Goal: Task Accomplishment & Management: Manage account settings

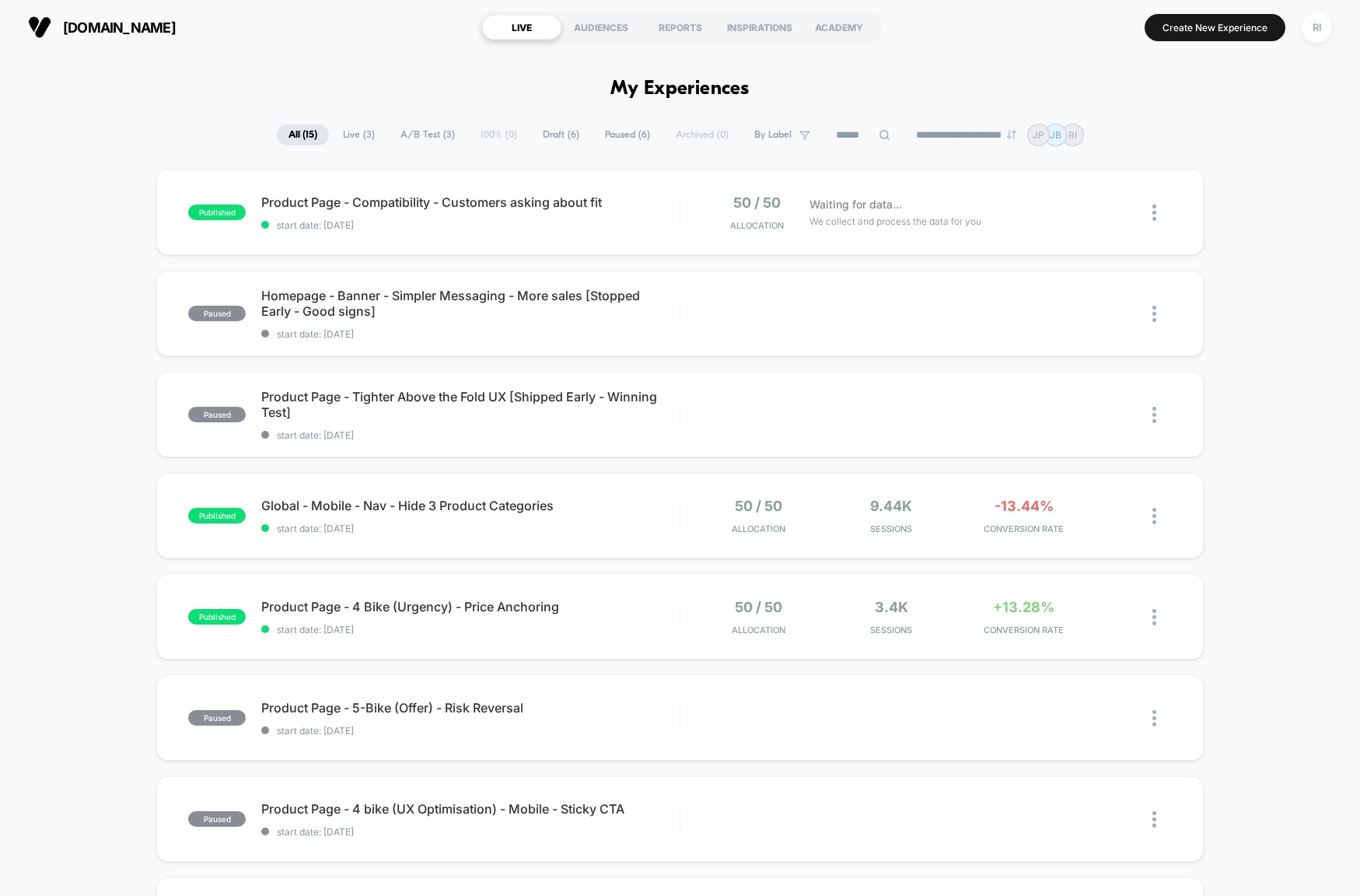
click at [297, 36] on section "[DOMAIN_NAME]" at bounding box center [238, 27] width 430 height 39
click at [622, 177] on div "published Product Page - Compatibility - Customers asking about fit start date:…" at bounding box center [680, 212] width 1048 height 85
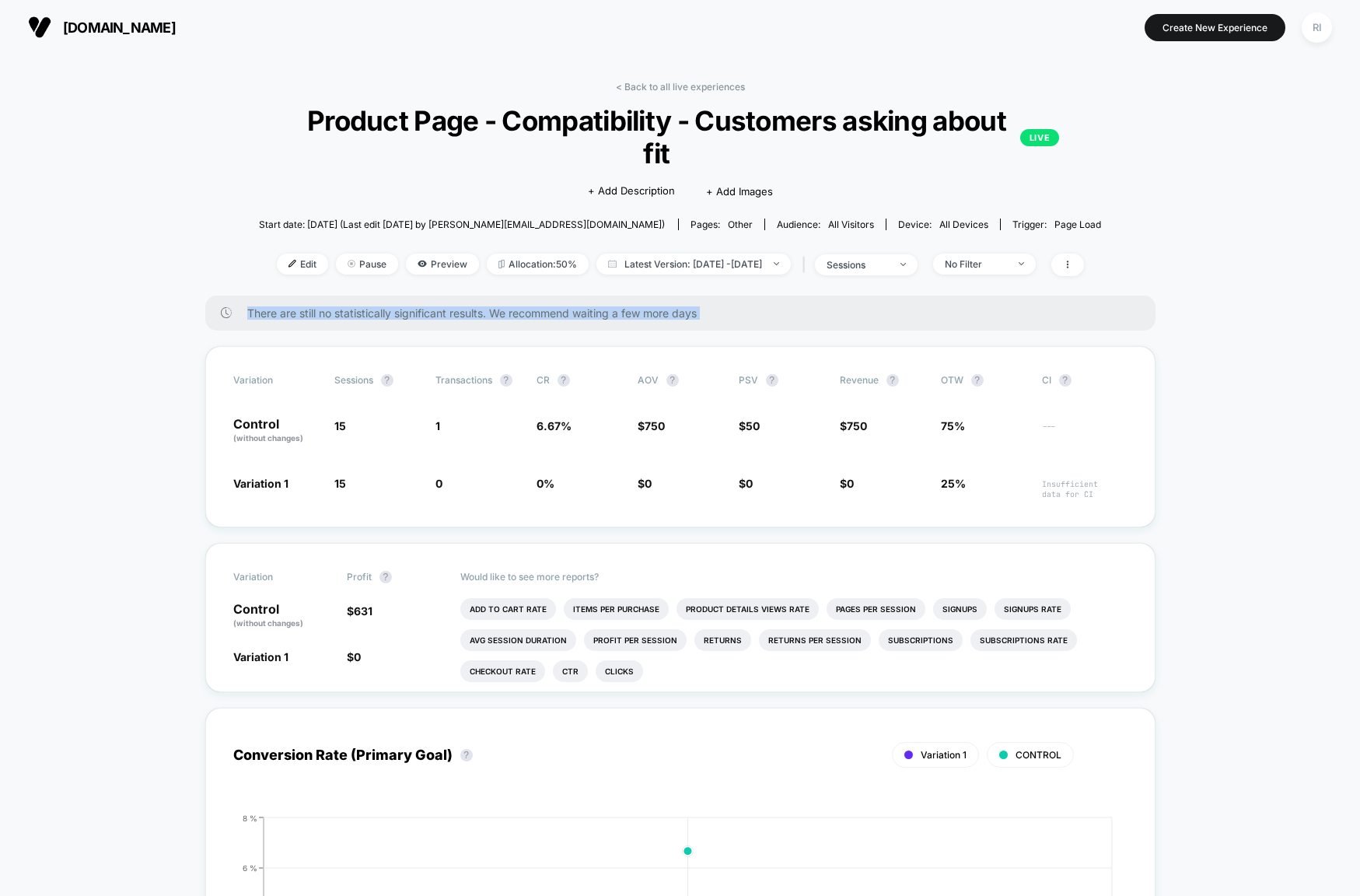
drag, startPoint x: 1242, startPoint y: 483, endPoint x: 399, endPoint y: 277, distance: 867.8
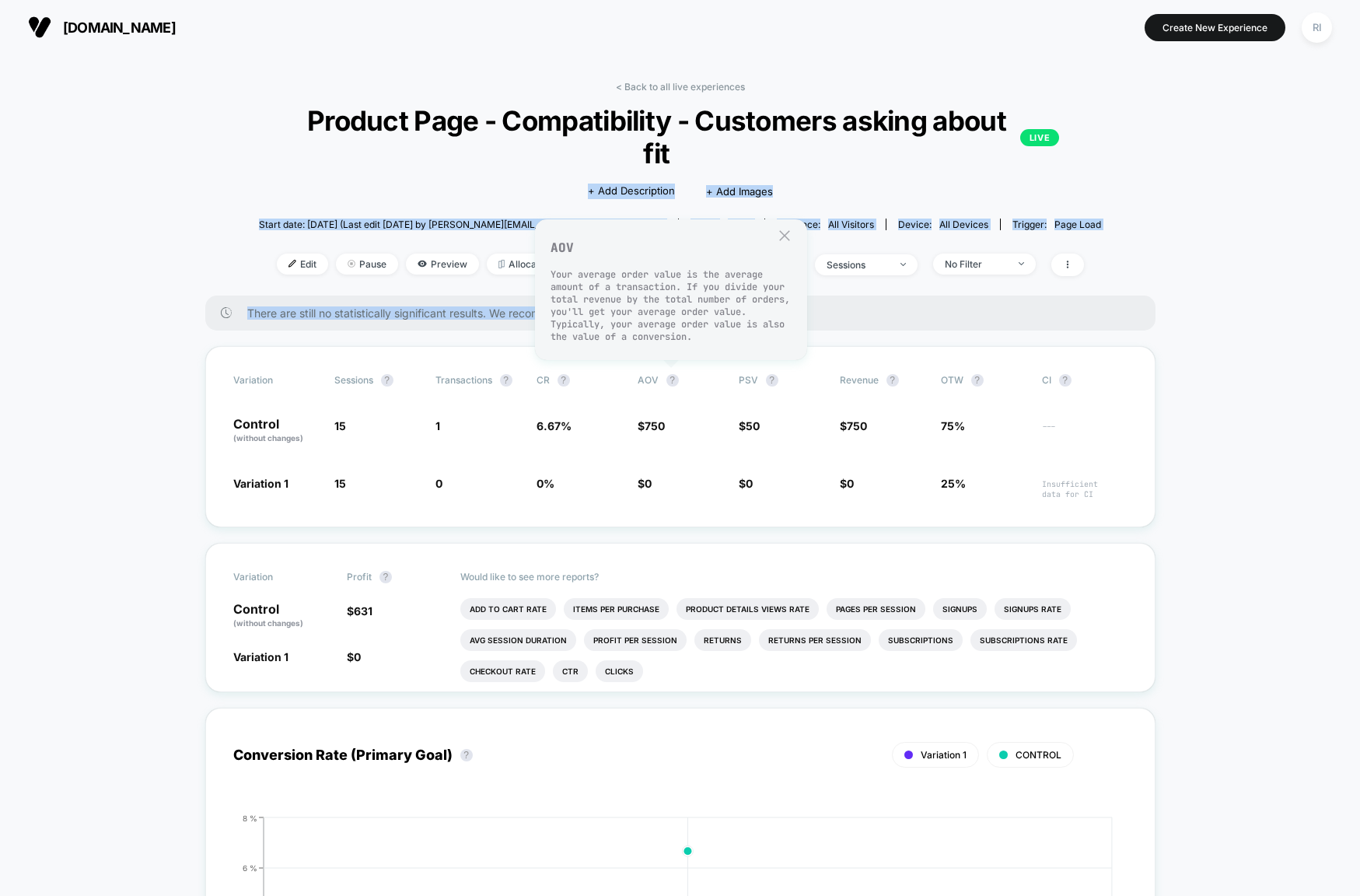
drag, startPoint x: 114, startPoint y: 174, endPoint x: 1122, endPoint y: 538, distance: 1071.7
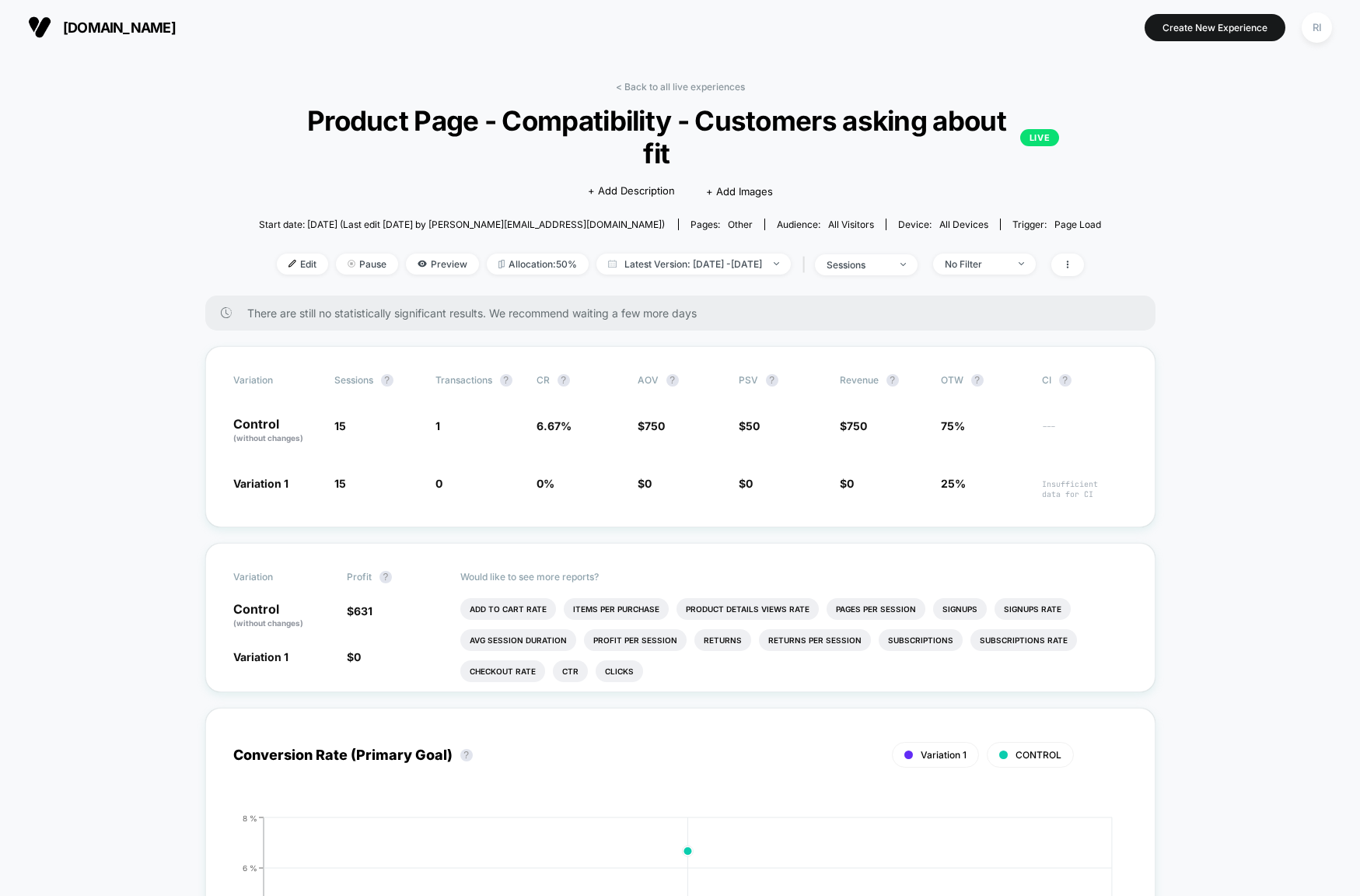
drag, startPoint x: 1256, startPoint y: 434, endPoint x: 1252, endPoint y: 468, distance: 34.2
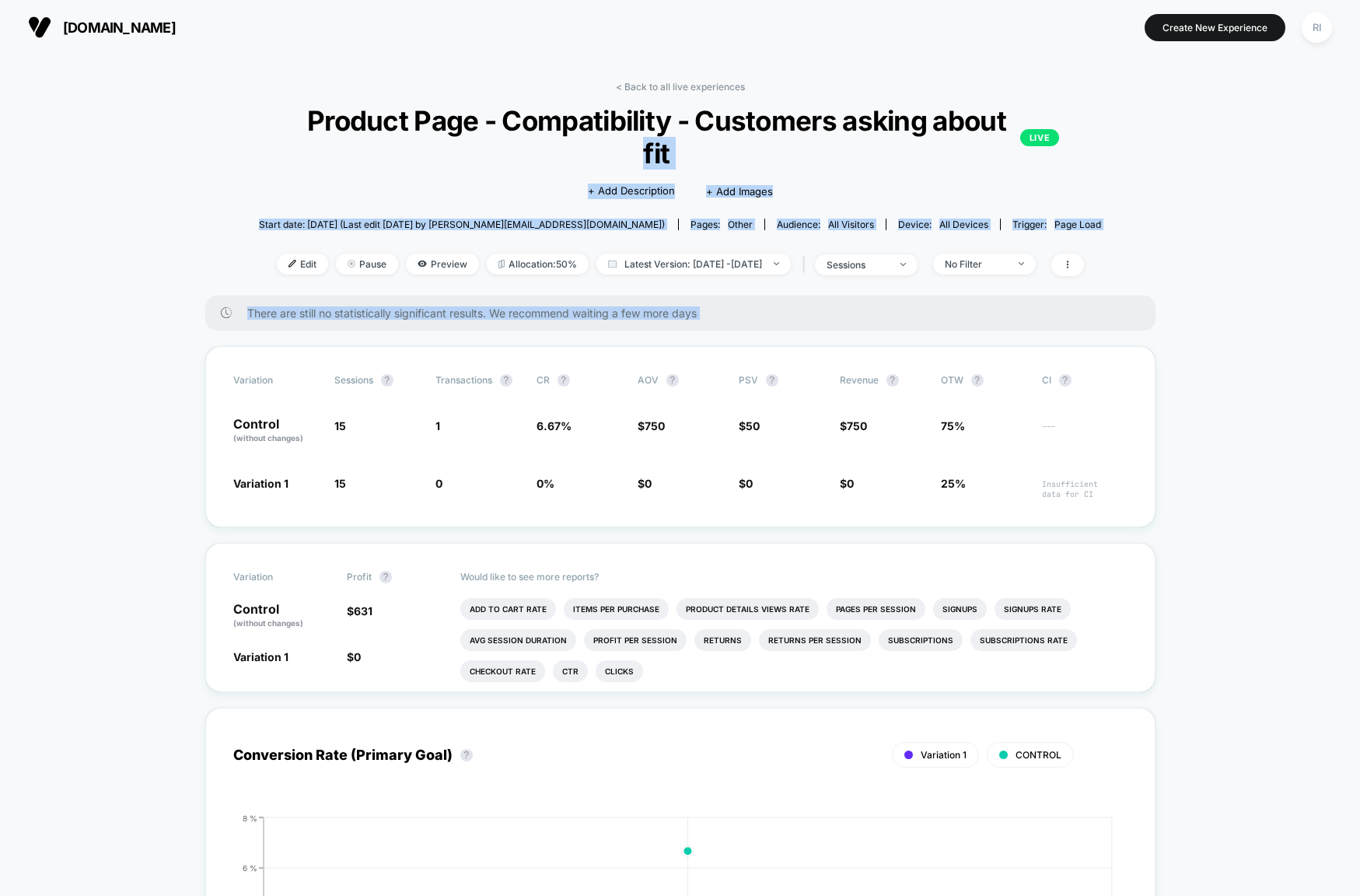
drag, startPoint x: 1186, startPoint y: 437, endPoint x: 261, endPoint y: 99, distance: 984.8
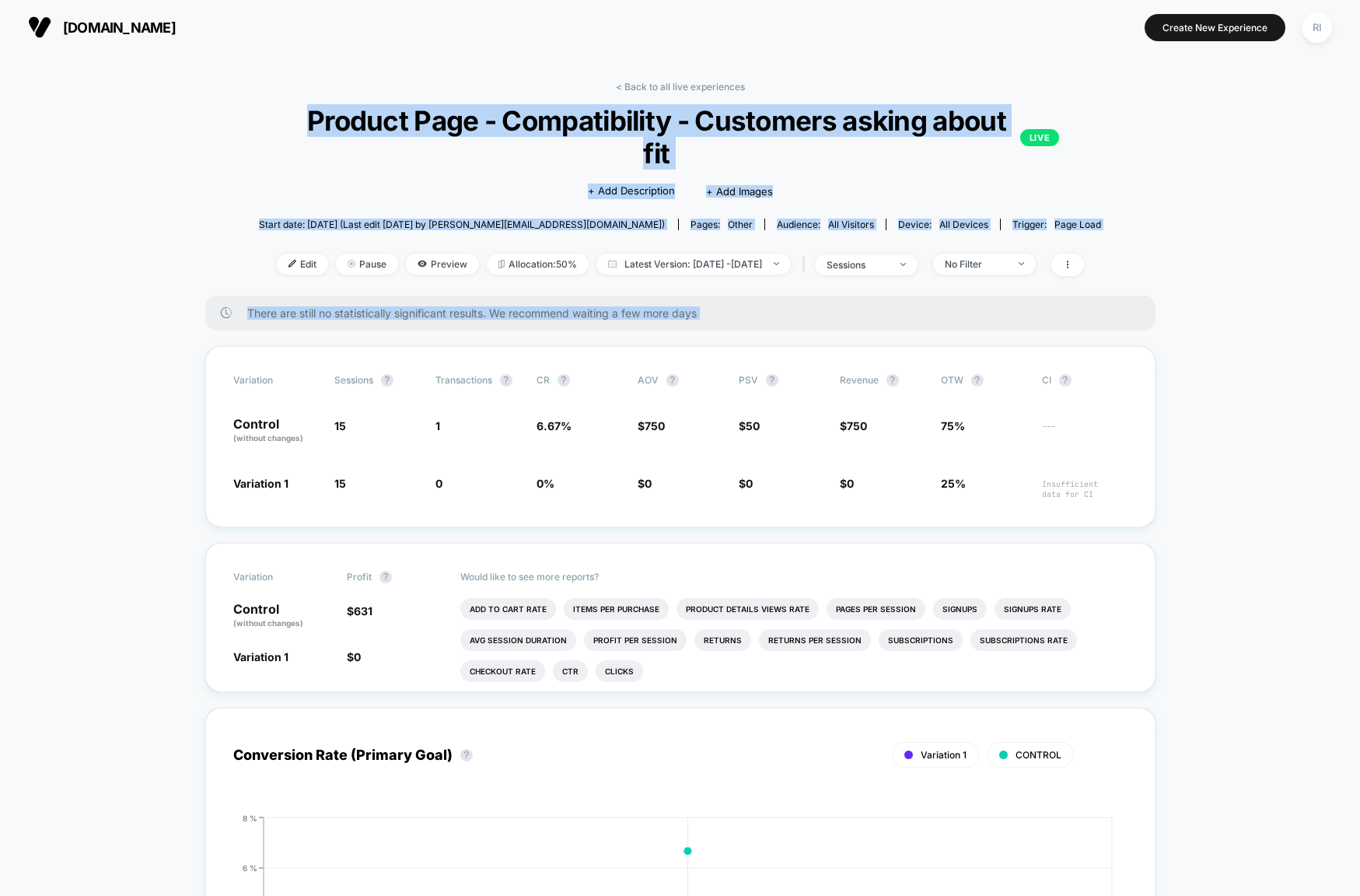
drag, startPoint x: 330, startPoint y: 95, endPoint x: 1317, endPoint y: 297, distance: 1007.5
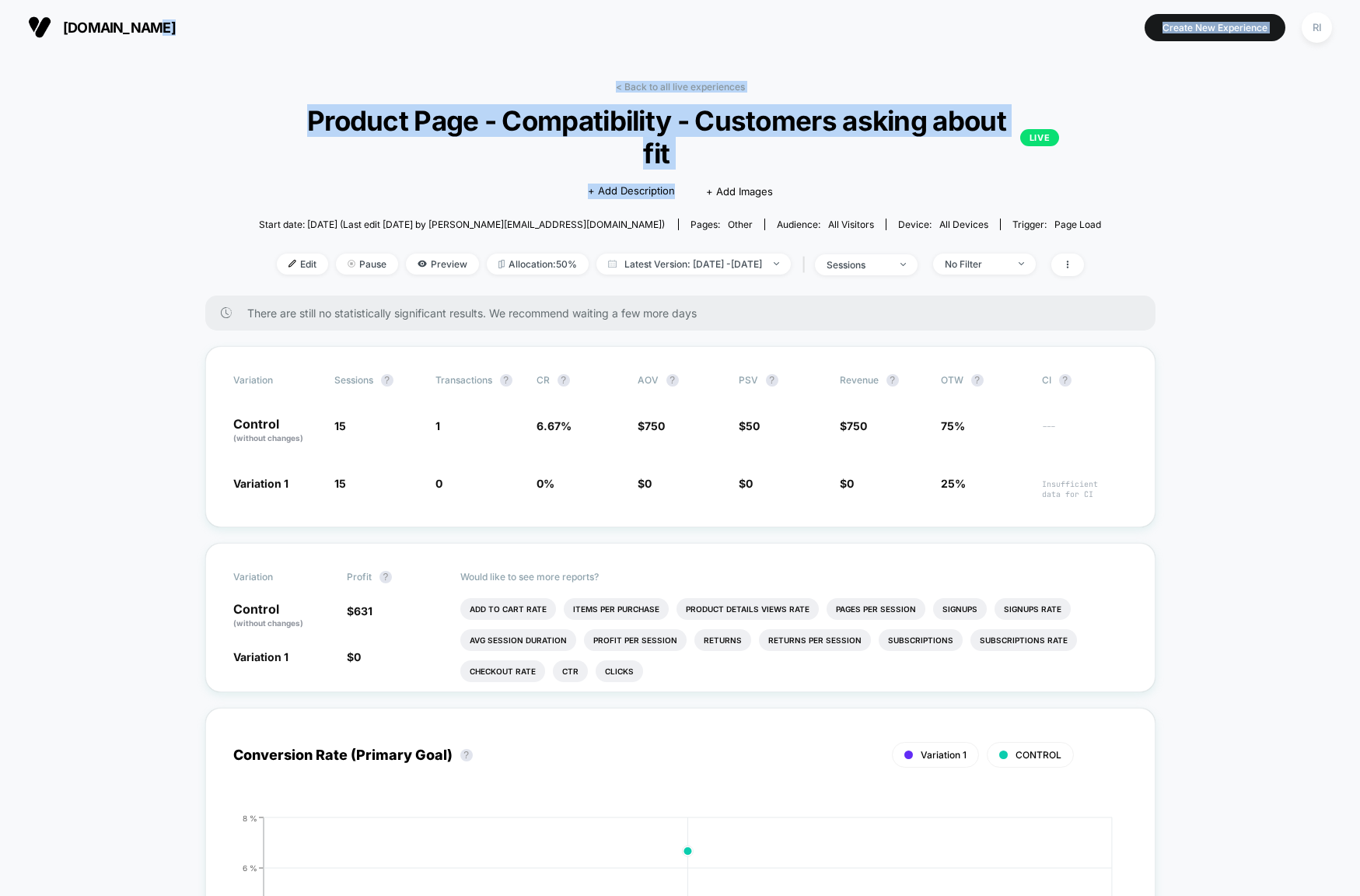
drag, startPoint x: 421, startPoint y: 40, endPoint x: 1209, endPoint y: 205, distance: 805.1
click at [1141, 188] on div "jbracks.com Create New Experience RI jbracks.com < Back to all live experiences…" at bounding box center [680, 448] width 1360 height 896
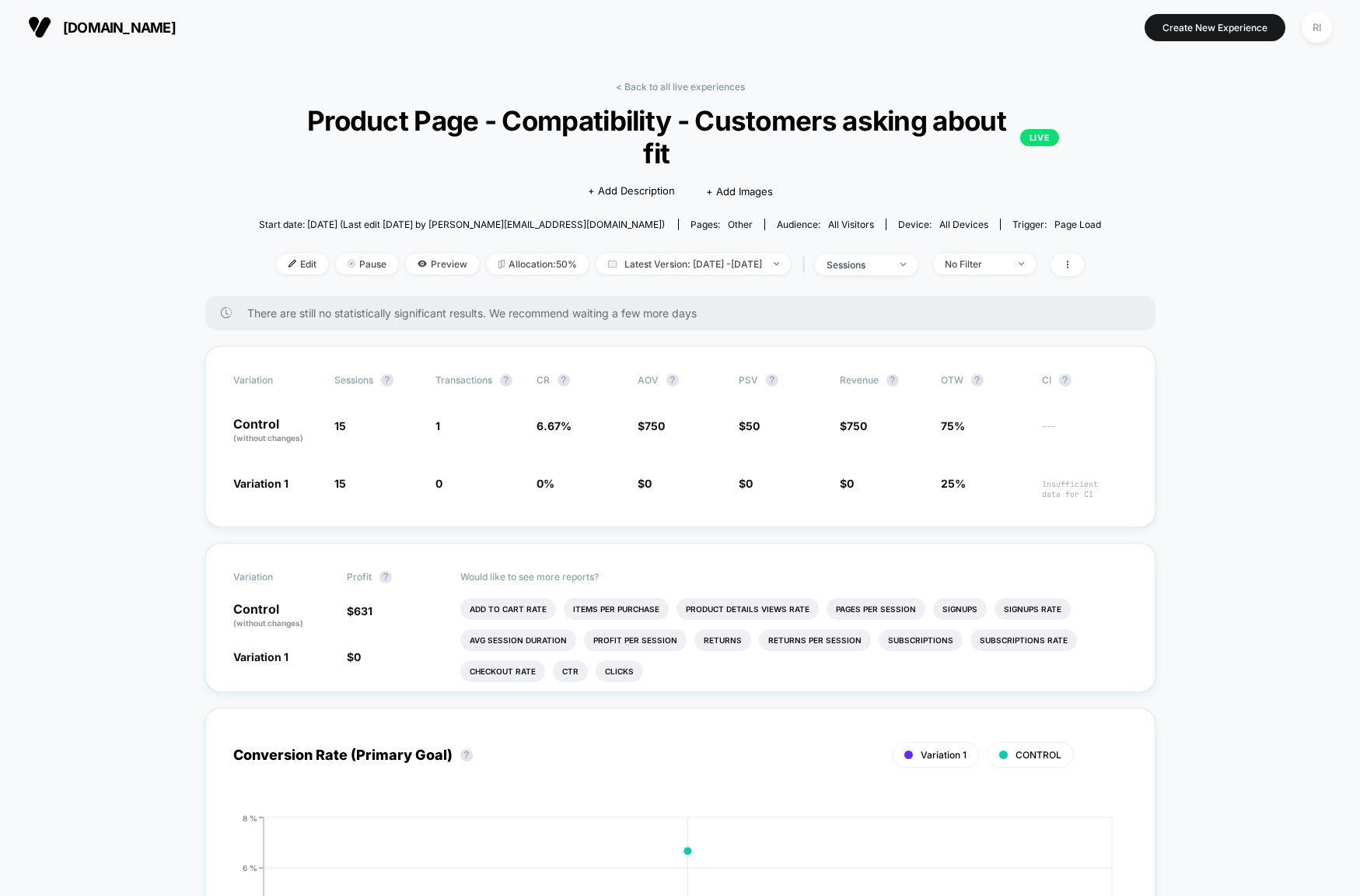
drag, startPoint x: 1215, startPoint y: 209, endPoint x: 1222, endPoint y: 222, distance: 14.8
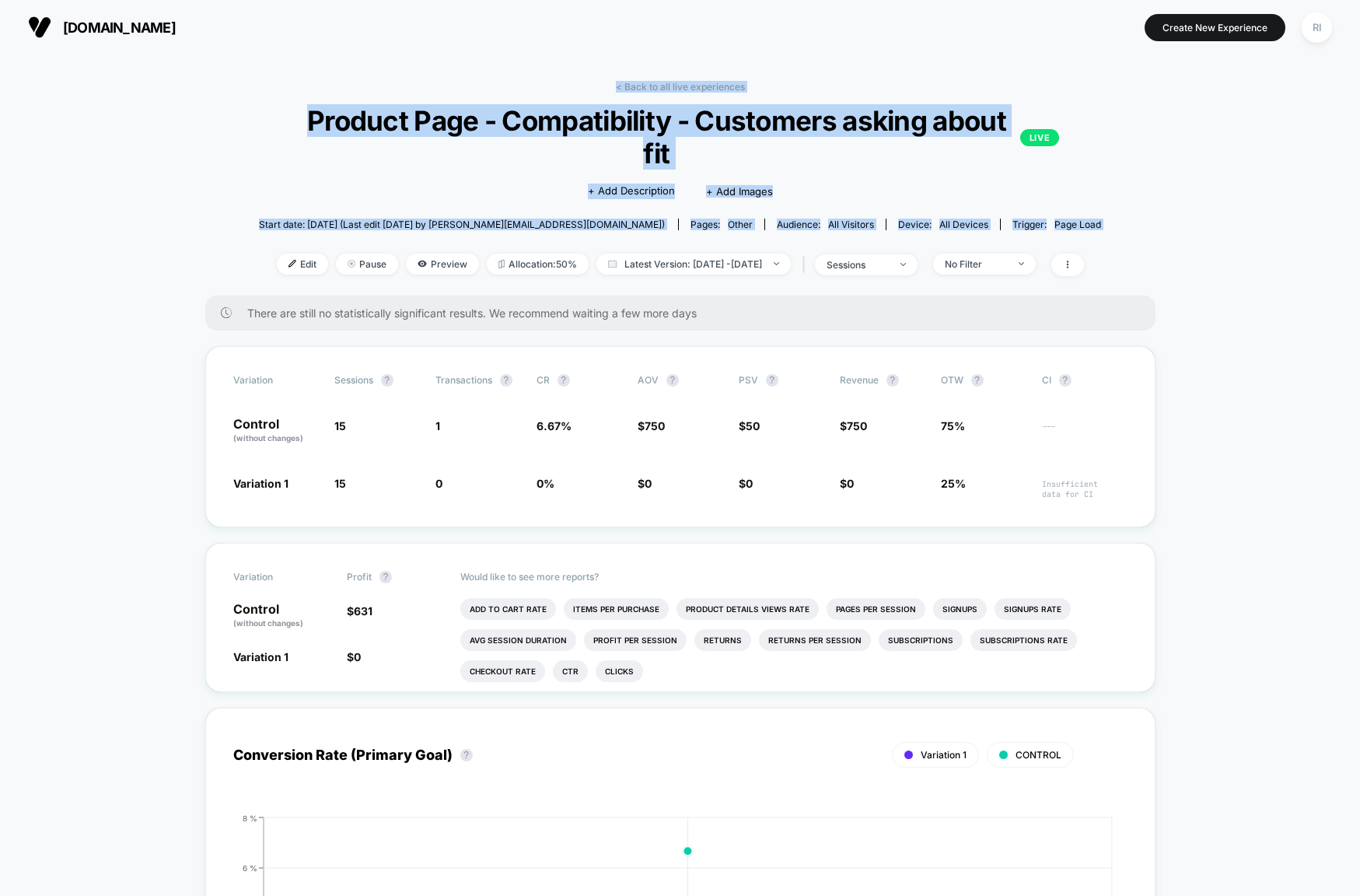
drag, startPoint x: 1224, startPoint y: 230, endPoint x: 379, endPoint y: 58, distance: 862.3
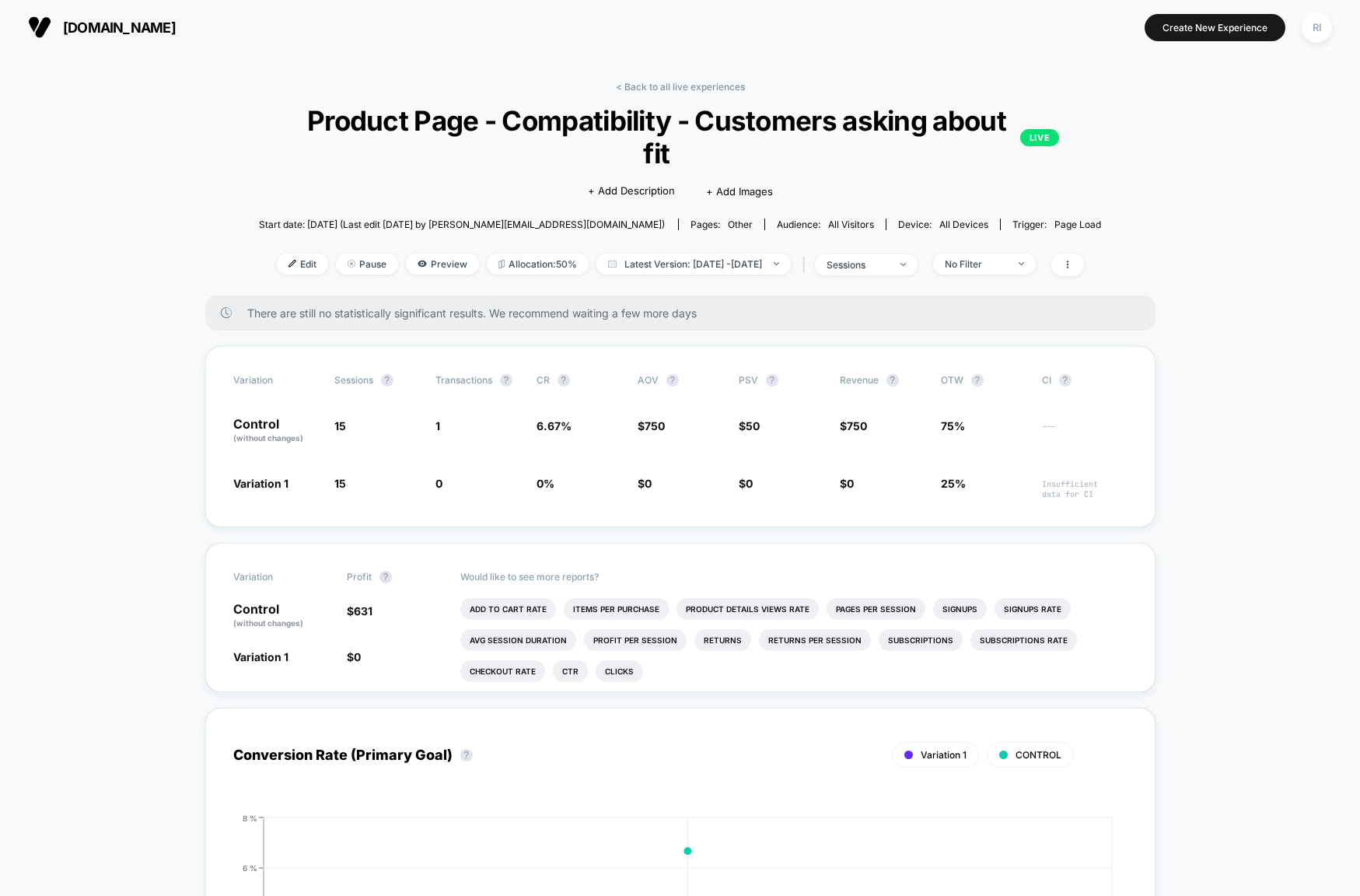
click at [369, 43] on section "[DOMAIN_NAME]" at bounding box center [238, 27] width 430 height 39
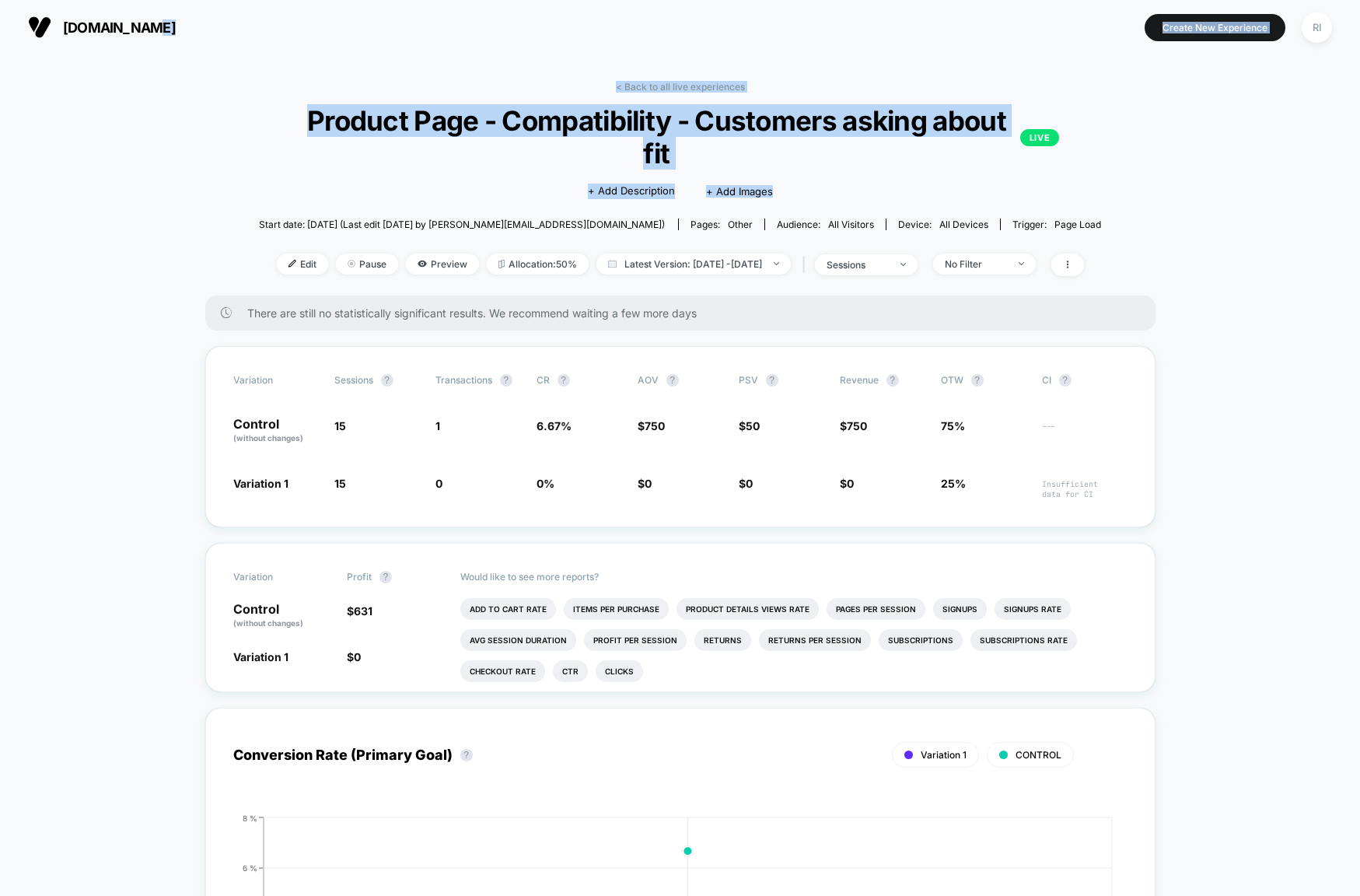
drag, startPoint x: 371, startPoint y: 45, endPoint x: 1212, endPoint y: 215, distance: 858.0
click at [1164, 211] on div "jbracks.com Create New Experience RI jbracks.com < Back to all live experiences…" at bounding box center [680, 448] width 1360 height 896
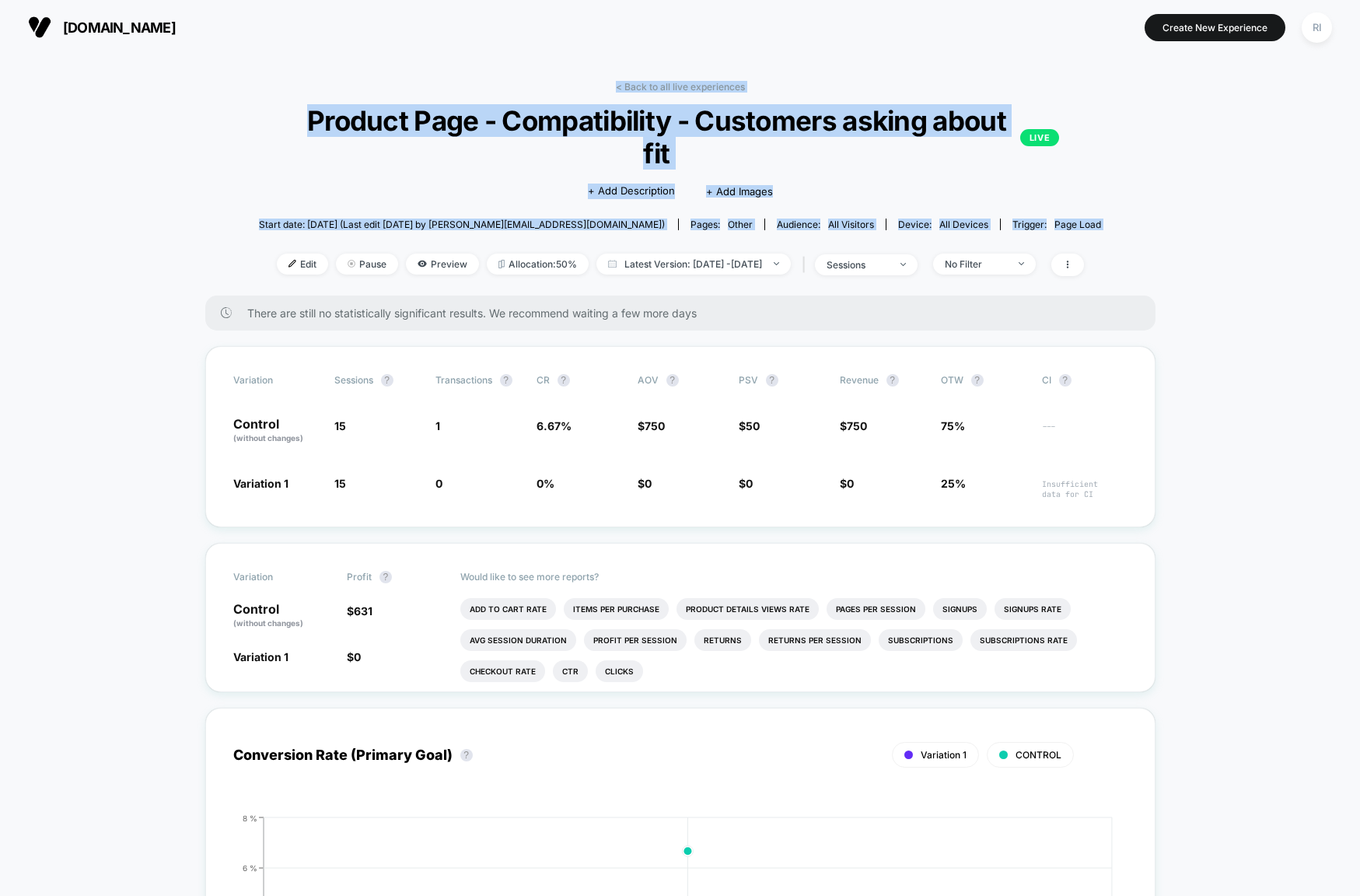
drag, startPoint x: 1189, startPoint y: 253, endPoint x: 433, endPoint y: 66, distance: 778.8
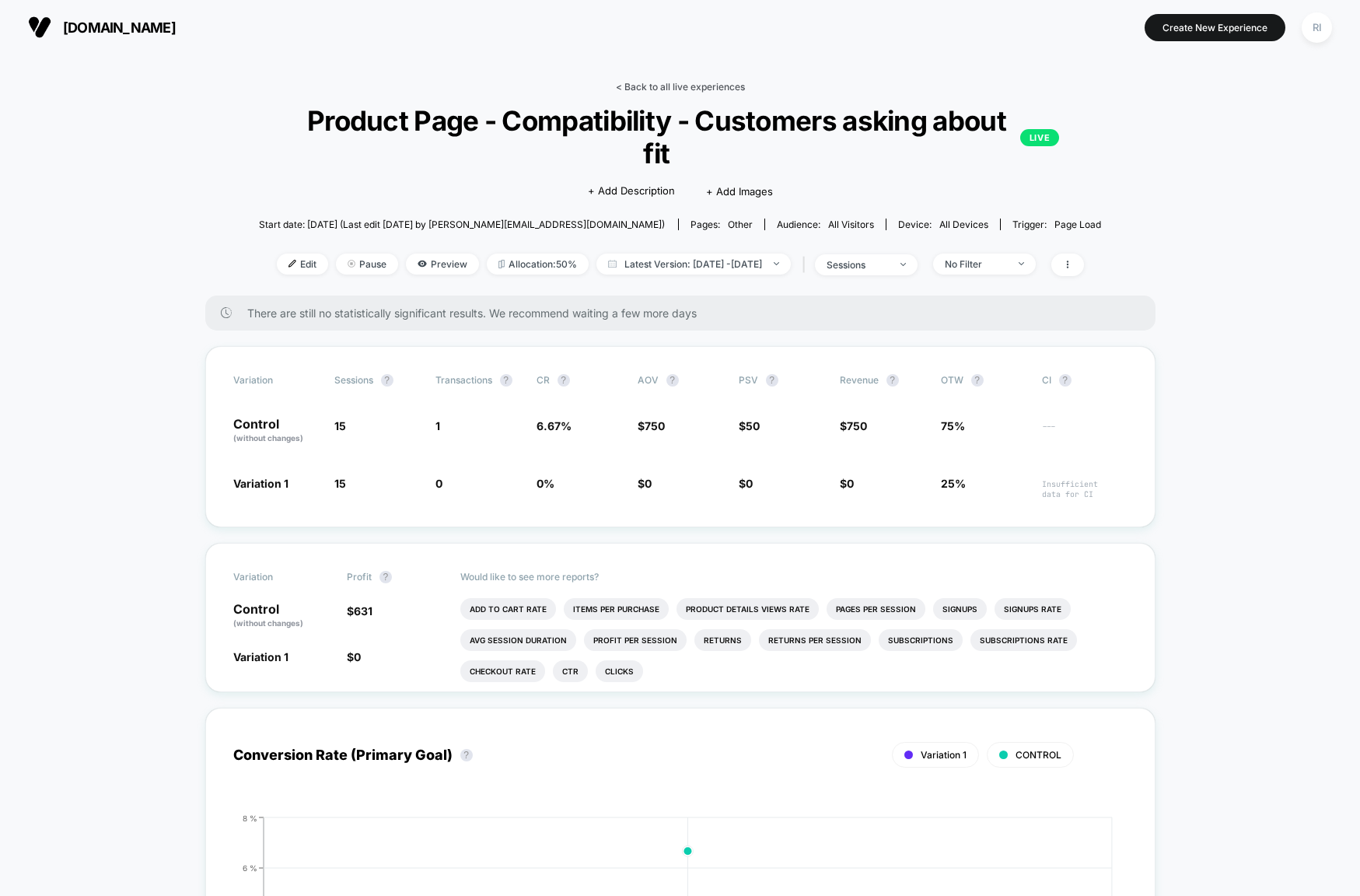
click at [665, 84] on link "< Back to all live experiences" at bounding box center [681, 87] width 129 height 12
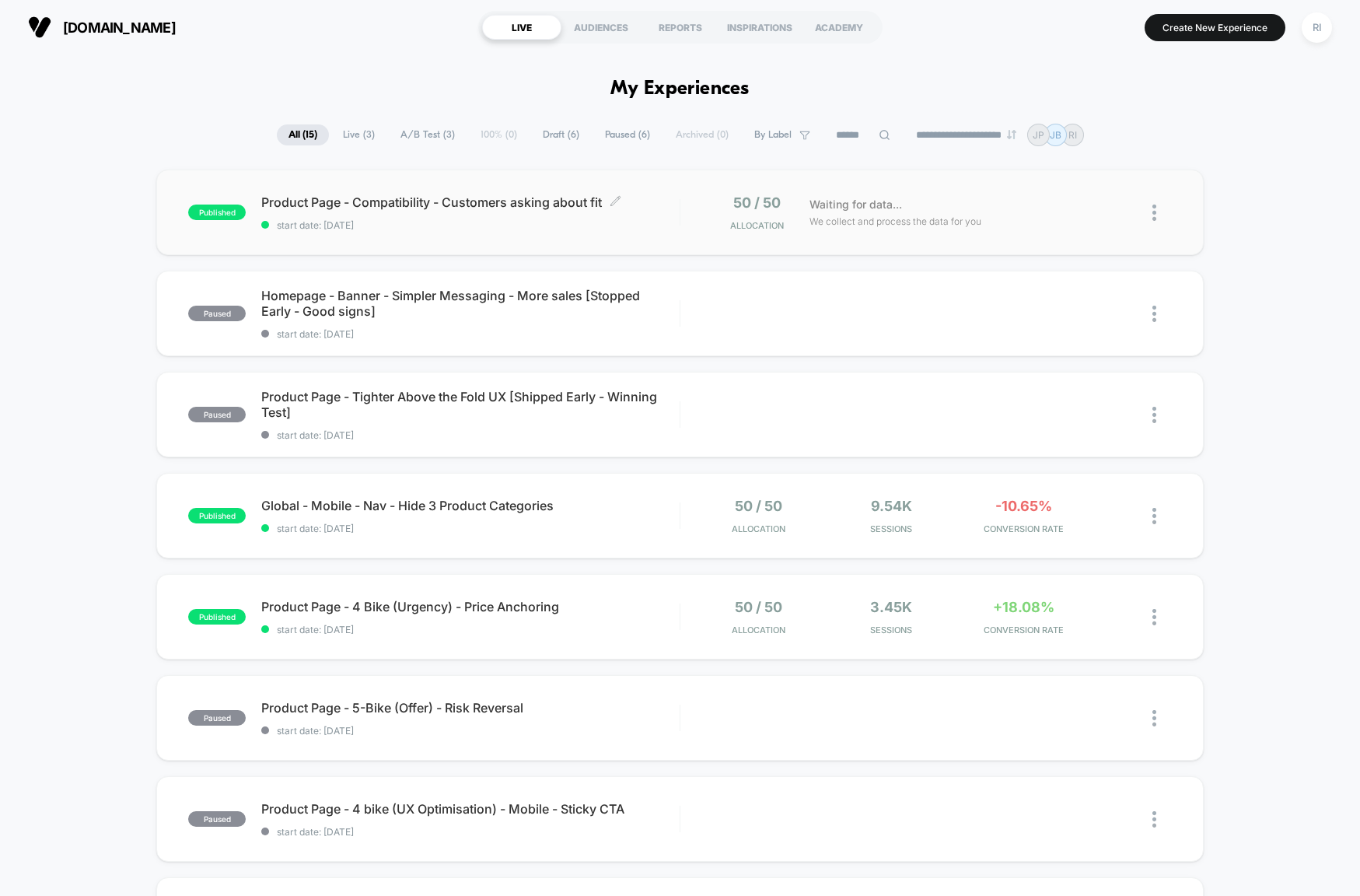
click at [521, 195] on span "Product Page - Compatibility - Customers asking about fit Click to edit experie…" at bounding box center [470, 202] width 418 height 16
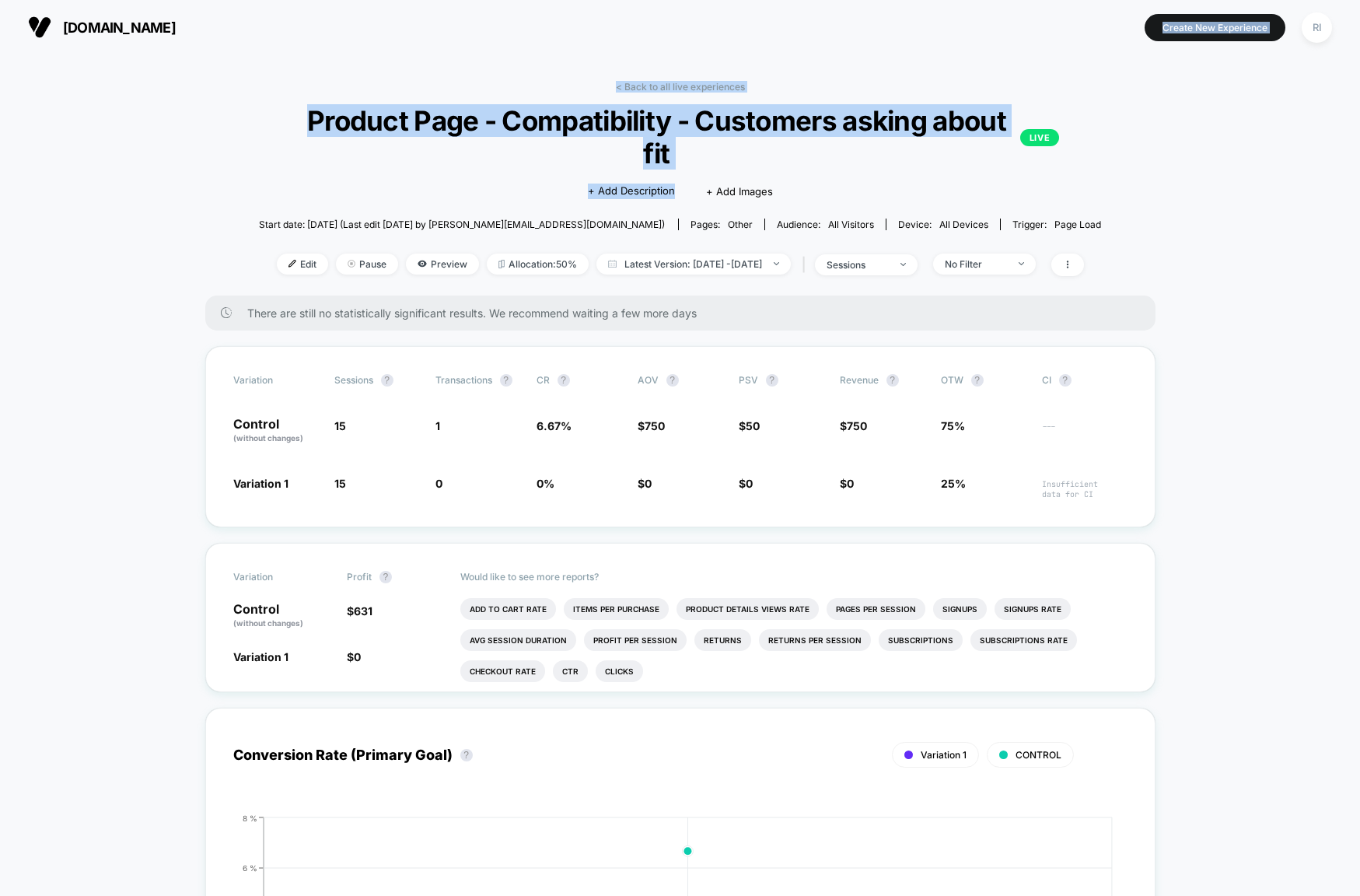
drag, startPoint x: 586, startPoint y: 38, endPoint x: 1124, endPoint y: 175, distance: 555.2
click at [1108, 186] on div "jbracks.com Create New Experience RI jbracks.com < Back to all live experiences…" at bounding box center [680, 448] width 1360 height 896
drag, startPoint x: 1043, startPoint y: 162, endPoint x: 463, endPoint y: 75, distance: 586.5
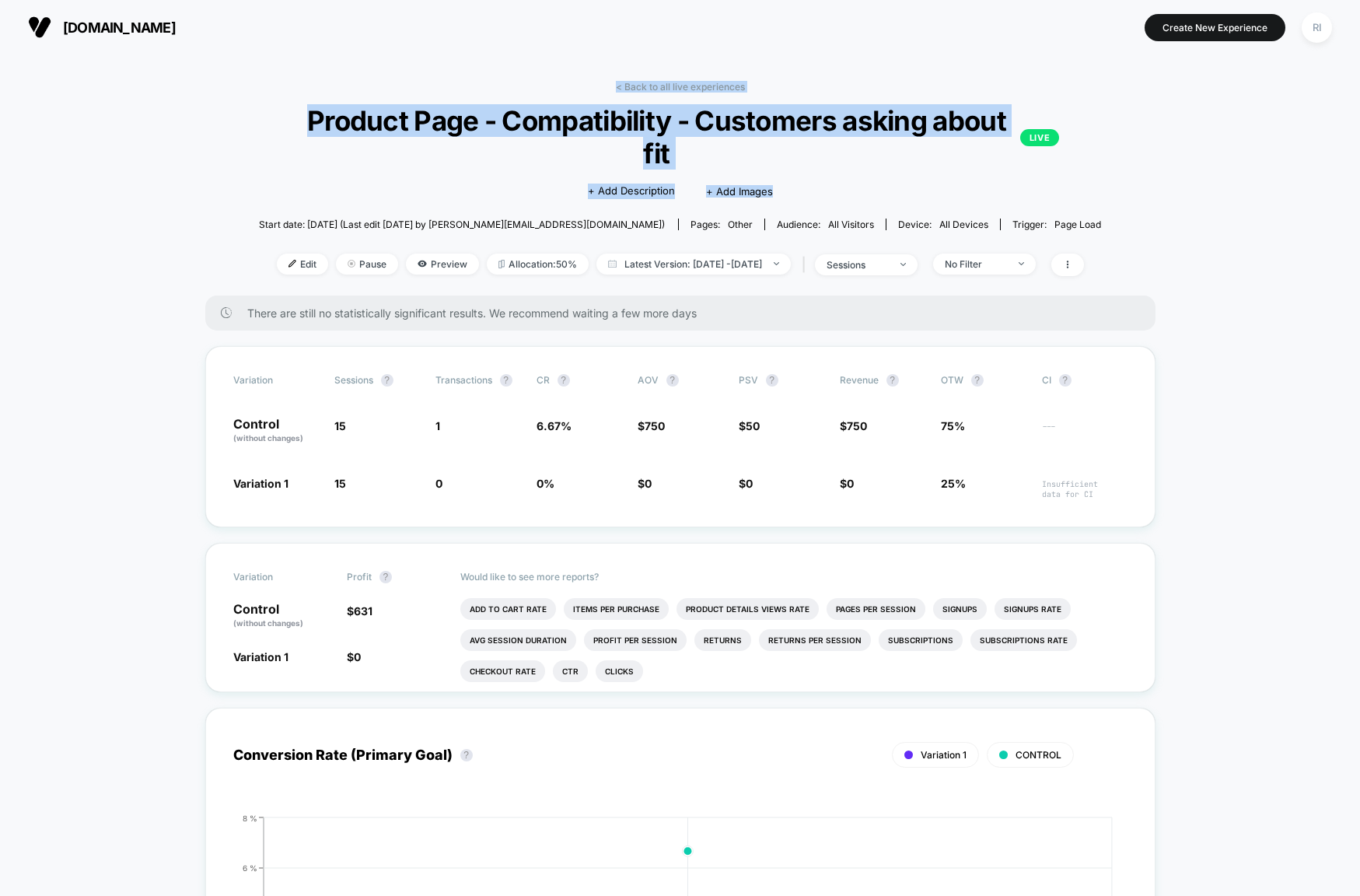
drag, startPoint x: 455, startPoint y: 59, endPoint x: 1139, endPoint y: 207, distance: 699.8
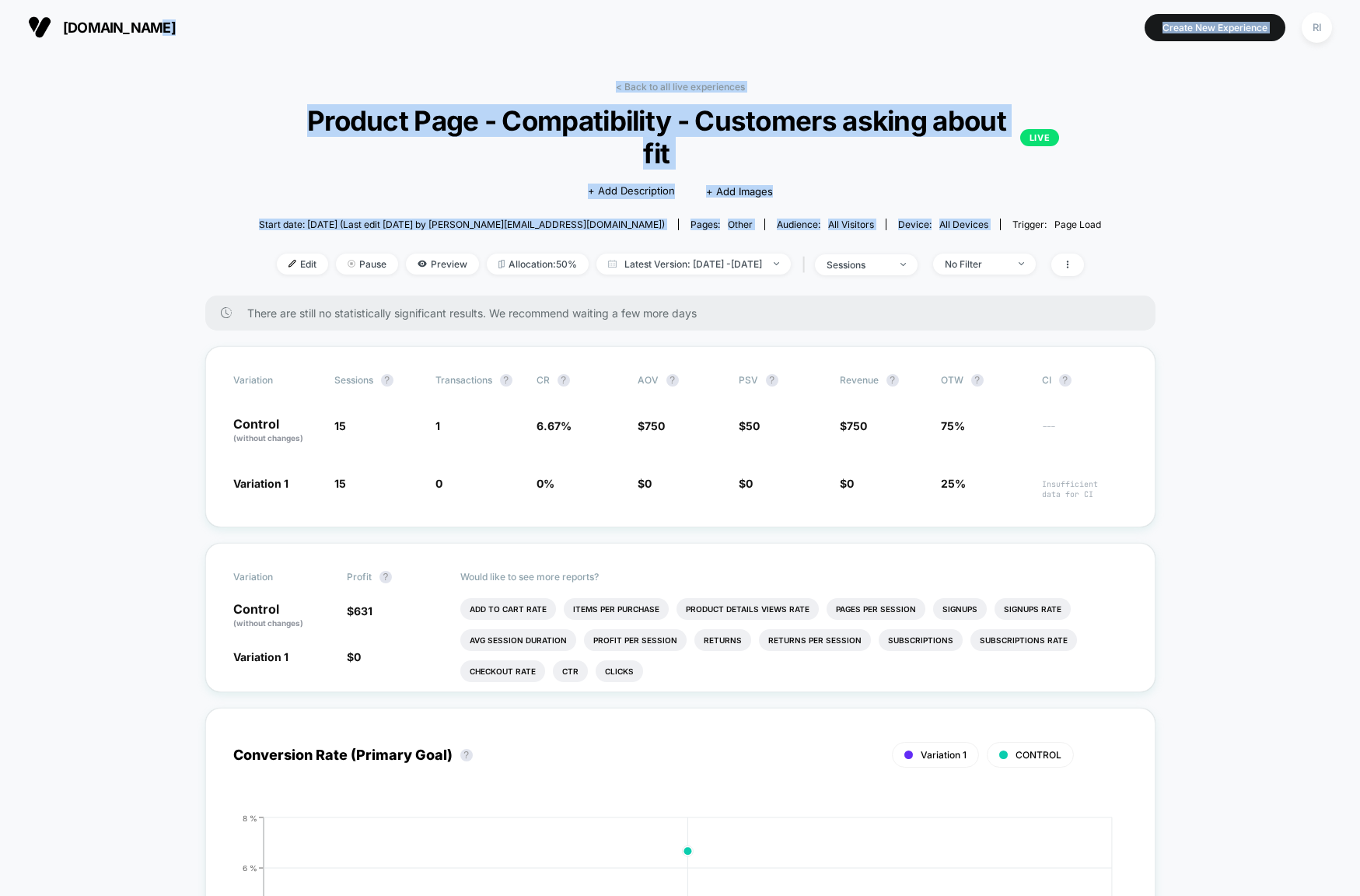
drag, startPoint x: 1133, startPoint y: 211, endPoint x: 407, endPoint y: 43, distance: 745.2
click at [407, 43] on div "jbracks.com Create New Experience RI jbracks.com < Back to all live experiences…" at bounding box center [680, 448] width 1360 height 896
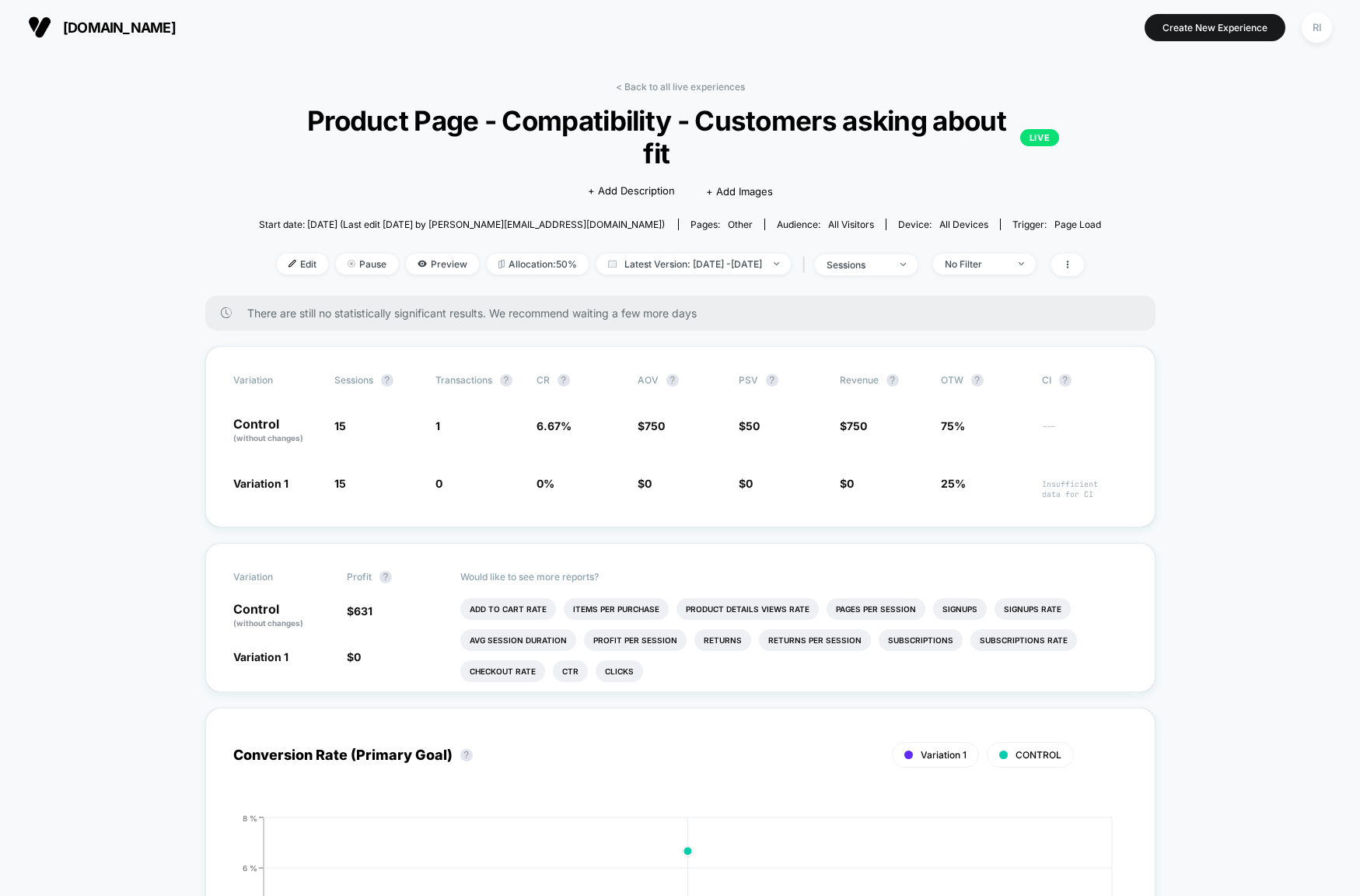
drag, startPoint x: 407, startPoint y: 43, endPoint x: 390, endPoint y: 40, distance: 17.3
click at [394, 43] on section "[DOMAIN_NAME]" at bounding box center [238, 27] width 430 height 39
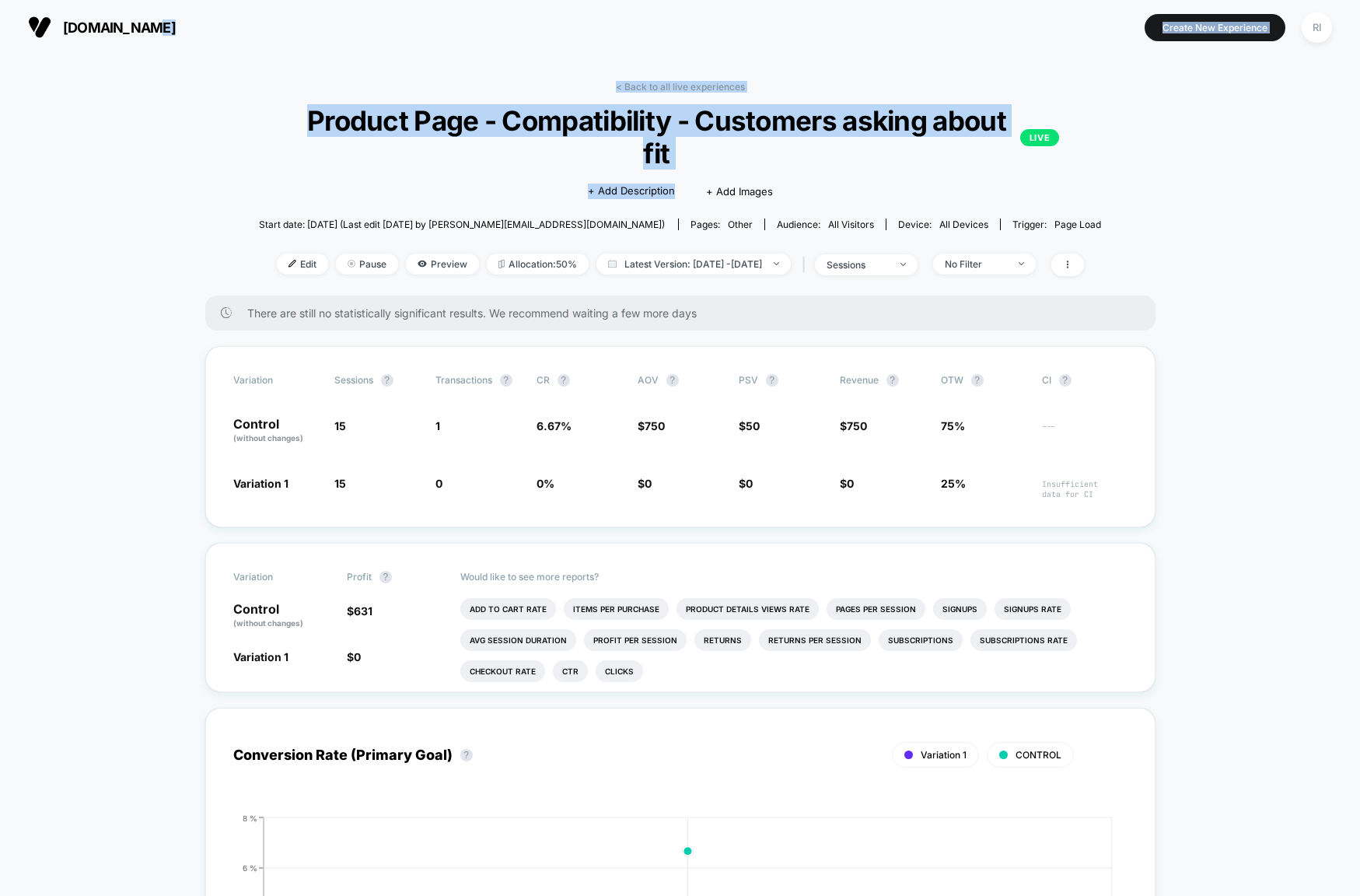
drag, startPoint x: 390, startPoint y: 40, endPoint x: 1175, endPoint y: 231, distance: 807.9
click at [1062, 206] on div "jbracks.com Create New Experience RI jbracks.com < Back to all live experiences…" at bounding box center [680, 448] width 1360 height 896
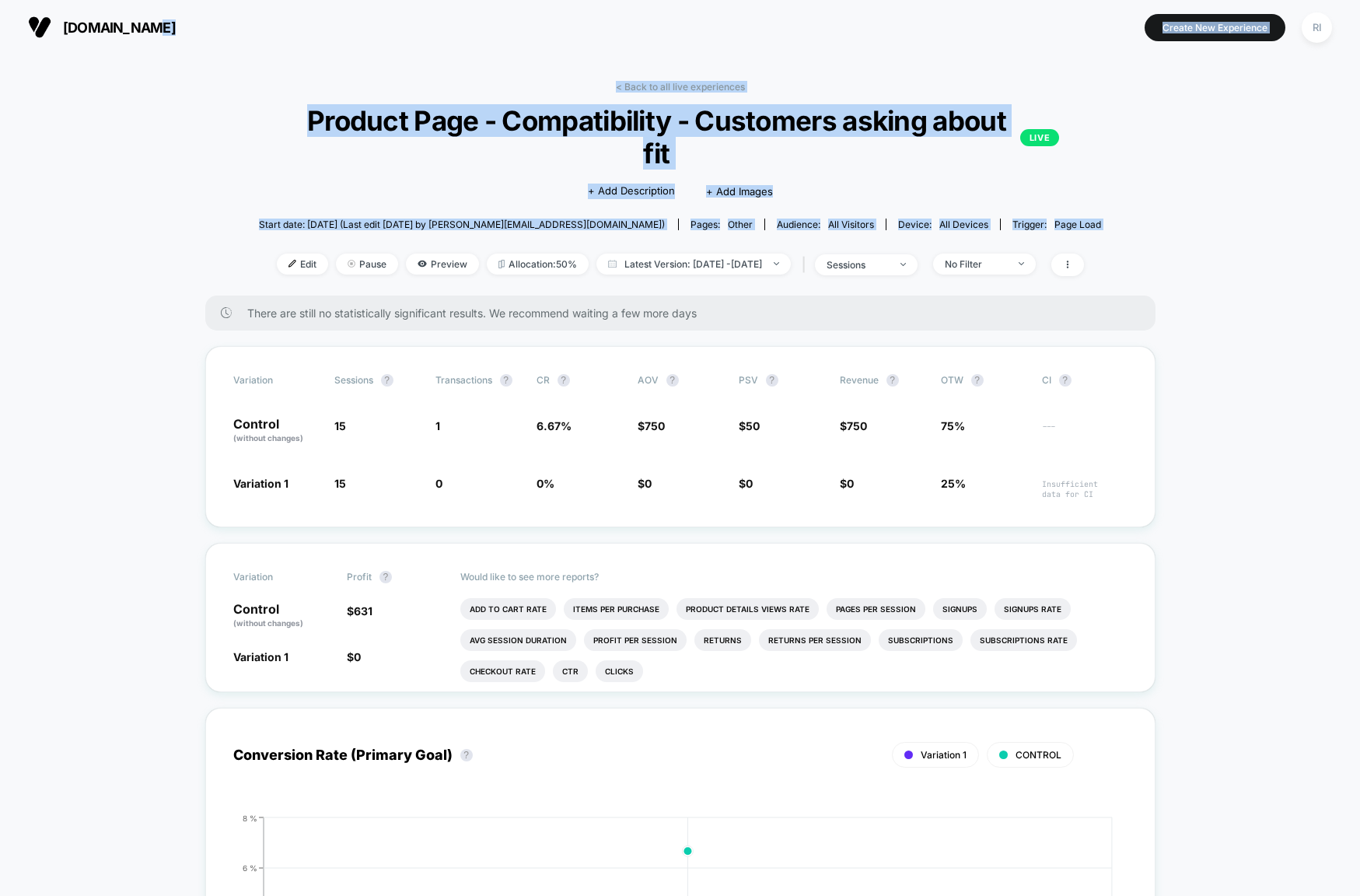
drag, startPoint x: 1124, startPoint y: 207, endPoint x: 435, endPoint y: 34, distance: 710.4
click at [436, 34] on div "jbracks.com Create New Experience RI jbracks.com < Back to all live experiences…" at bounding box center [680, 448] width 1360 height 896
click at [435, 34] on section "[DOMAIN_NAME]" at bounding box center [238, 27] width 430 height 39
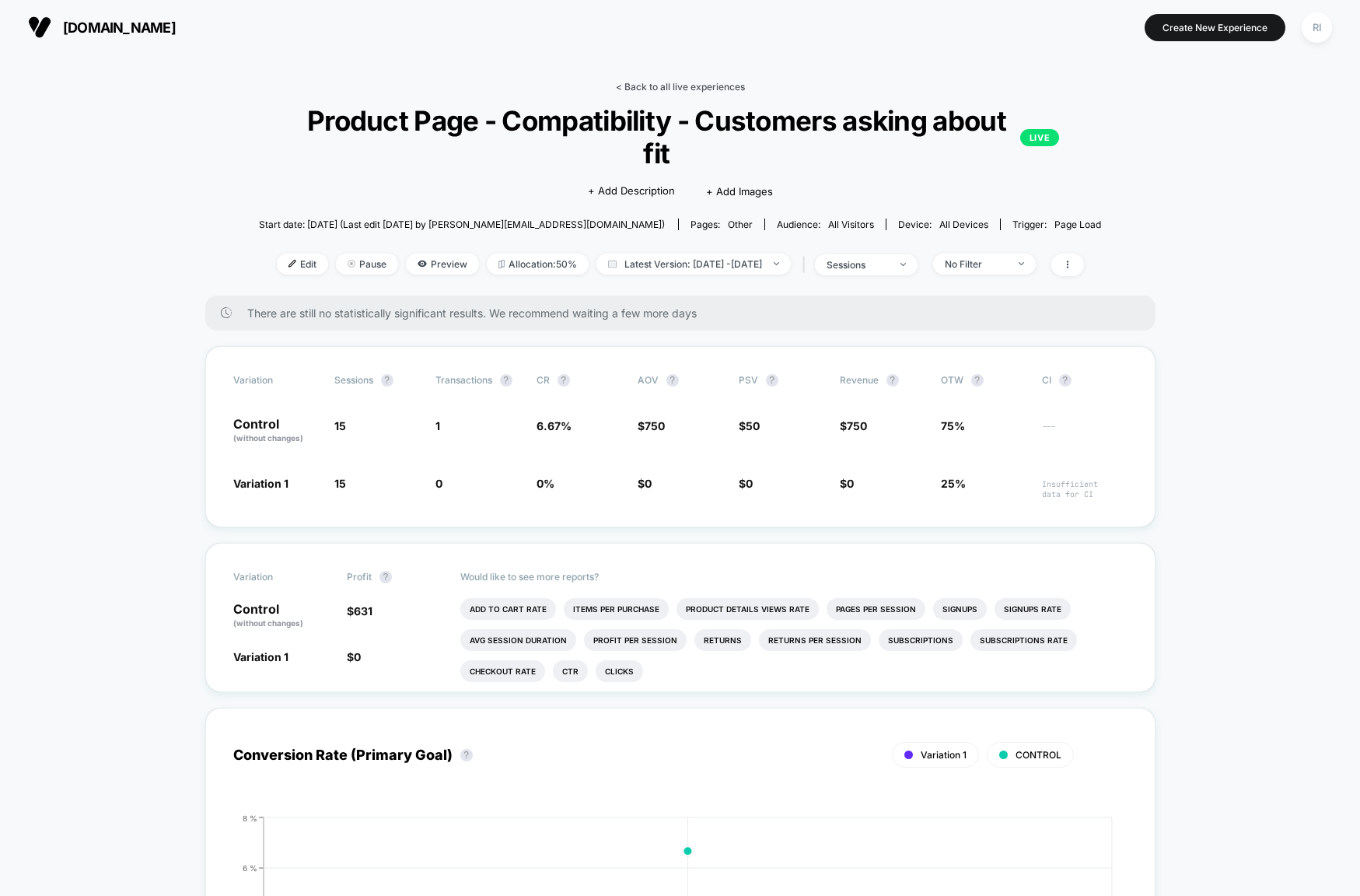
click at [719, 85] on link "< Back to all live experiences" at bounding box center [681, 87] width 129 height 12
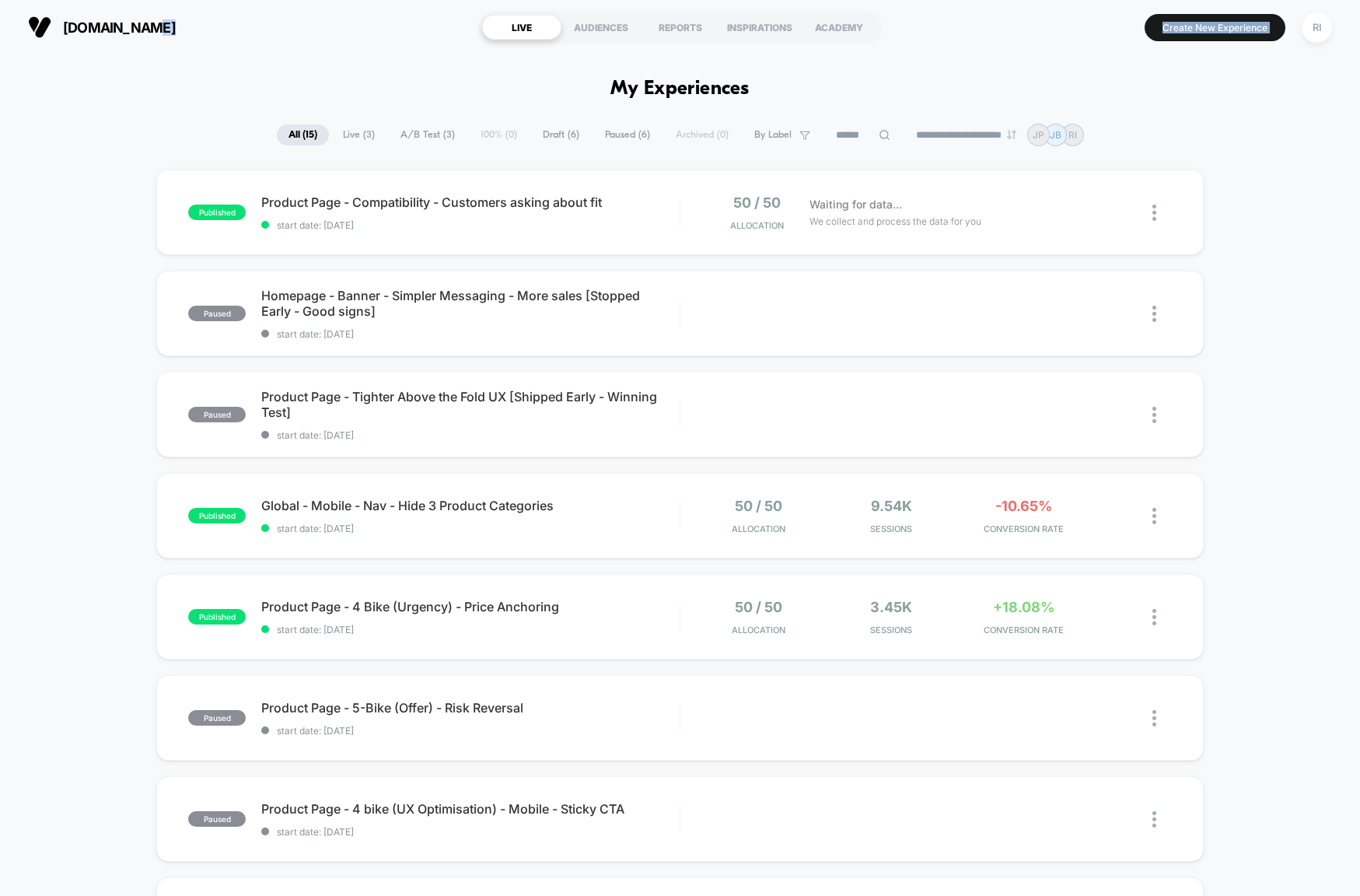
drag, startPoint x: 436, startPoint y: 70, endPoint x: 1235, endPoint y: 153, distance: 803.3
click at [1165, 140] on div "**********" at bounding box center [680, 448] width 1360 height 896
drag, startPoint x: 1239, startPoint y: 151, endPoint x: 1174, endPoint y: 153, distance: 65.0
drag, startPoint x: 277, startPoint y: 87, endPoint x: 1195, endPoint y: 230, distance: 929.1
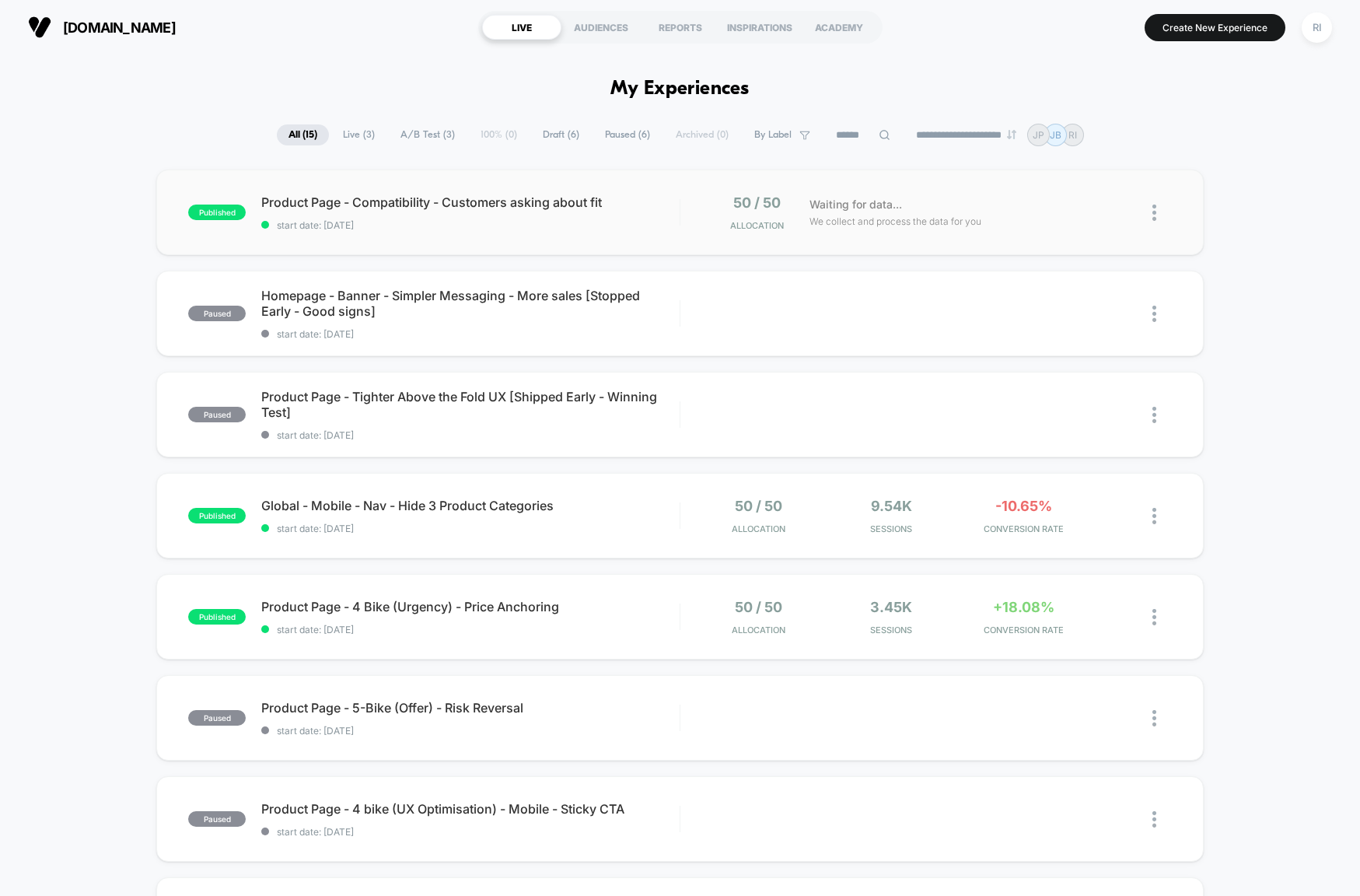
drag, startPoint x: 1291, startPoint y: 211, endPoint x: 1257, endPoint y: 226, distance: 37.2
click at [1288, 213] on div "published Product Page - Compatibility - Customers asking about fit start date:…" at bounding box center [680, 807] width 1360 height 1275
click at [1150, 214] on div at bounding box center [1145, 212] width 53 height 36
drag, startPoint x: 1222, startPoint y: 126, endPoint x: 1170, endPoint y: 170, distance: 68.1
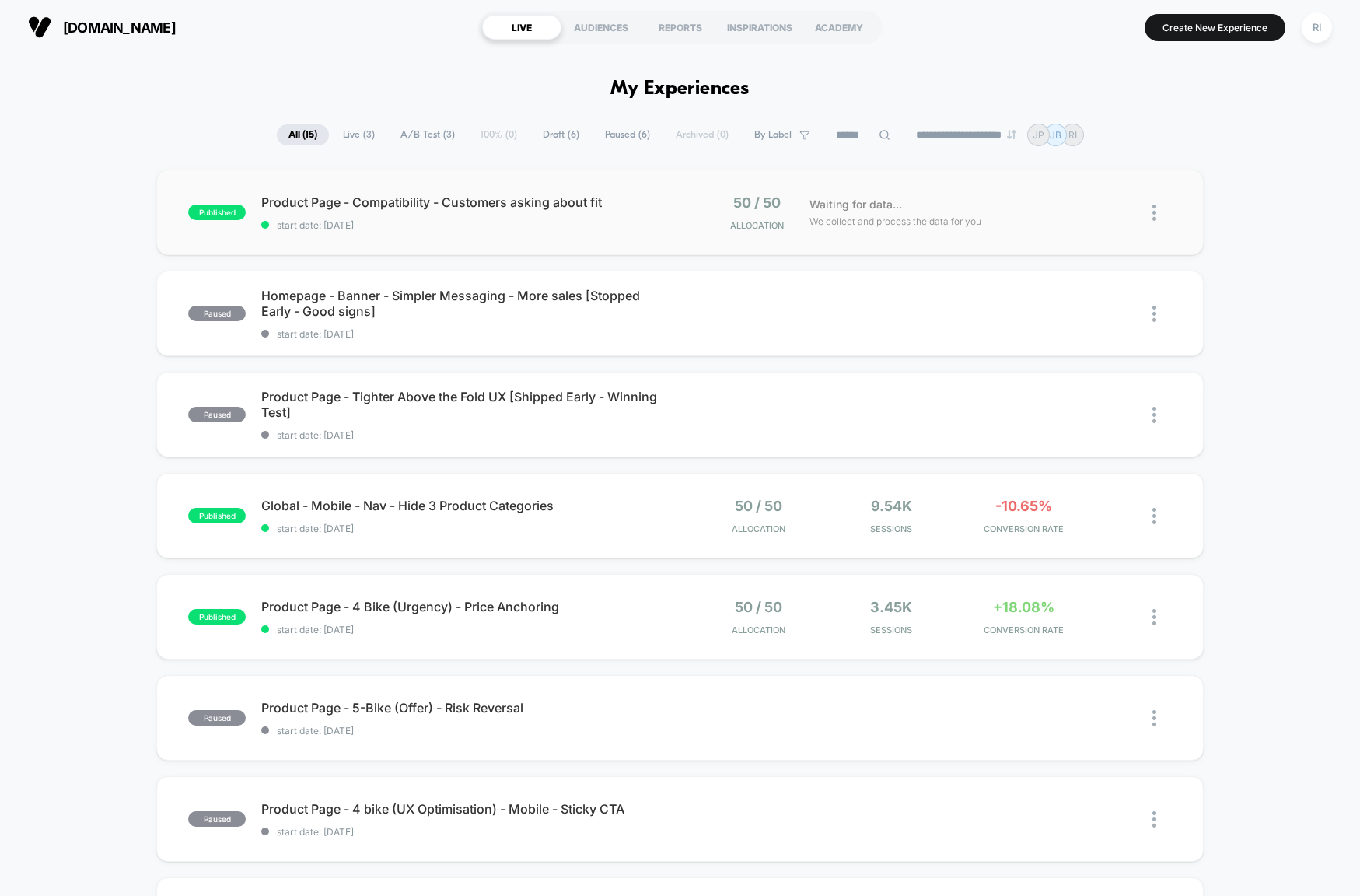
click at [1220, 127] on div "**********" at bounding box center [680, 135] width 1360 height 23
click at [1153, 211] on img at bounding box center [1154, 212] width 4 height 17
click at [1055, 200] on div "Pause" at bounding box center [1074, 196] width 140 height 35
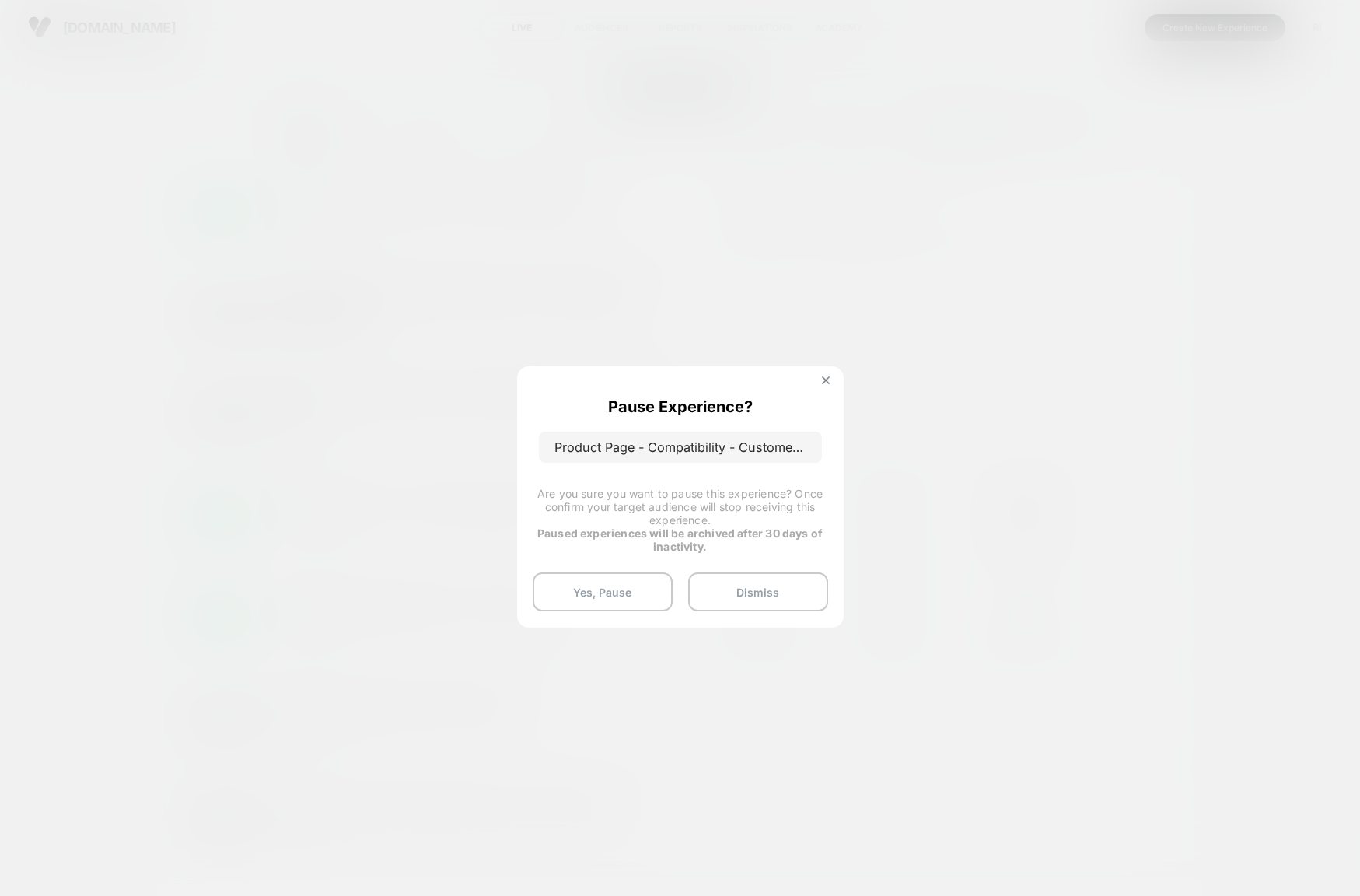
click at [618, 592] on button "Yes, Pause" at bounding box center [602, 591] width 140 height 39
